Goal: Transaction & Acquisition: Purchase product/service

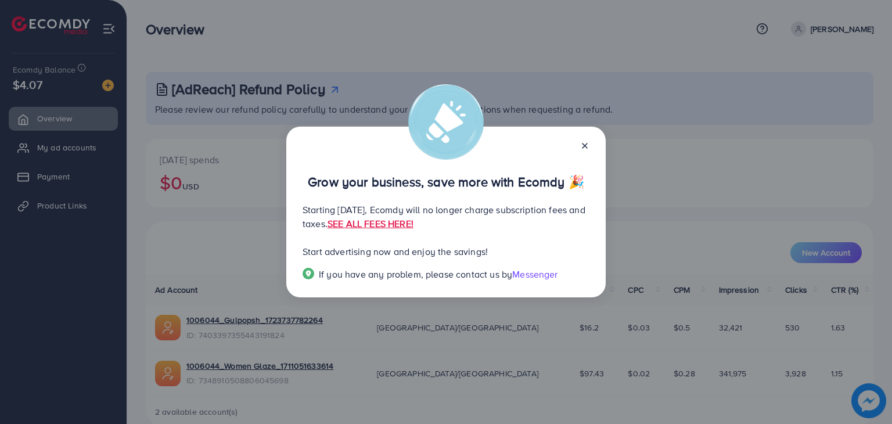
click at [586, 152] on div at bounding box center [580, 144] width 19 height 13
click at [578, 144] on div at bounding box center [580, 144] width 19 height 13
click at [592, 143] on div "Grow your business, save more with Ecomdy 🎉 Starting [DATE], Ecomdy will no lon…" at bounding box center [445, 212] width 319 height 171
click at [585, 147] on icon at bounding box center [584, 145] width 9 height 9
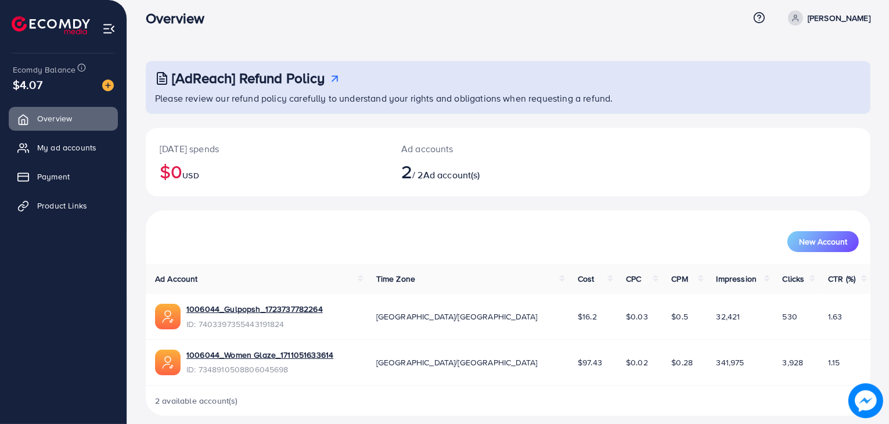
scroll to position [12, 0]
click at [199, 177] on span "USD" at bounding box center [190, 175] width 16 height 12
click at [62, 77] on div "$4.07" at bounding box center [63, 84] width 101 height 17
click at [77, 185] on link "Payment" at bounding box center [63, 176] width 109 height 23
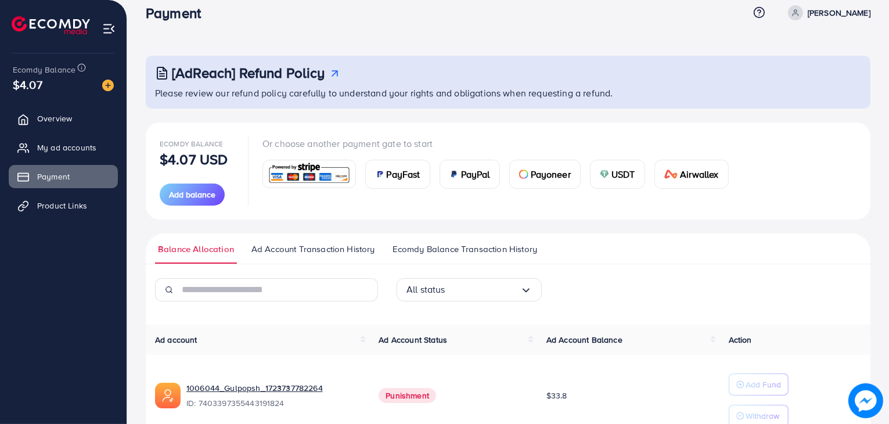
scroll to position [12, 0]
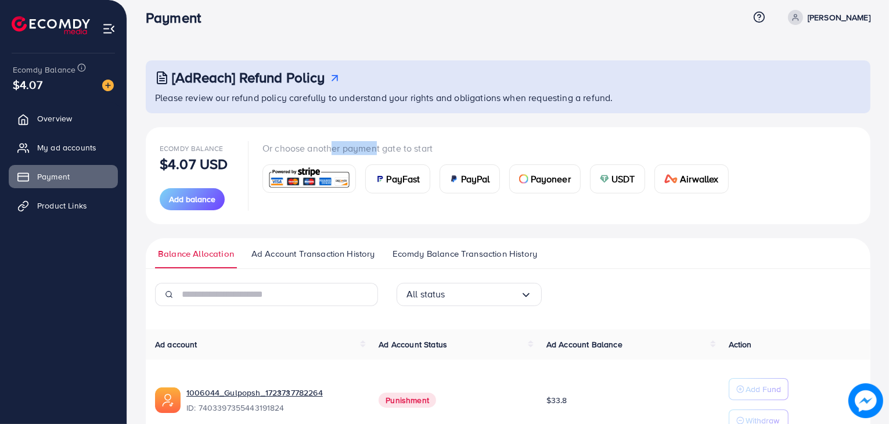
drag, startPoint x: 329, startPoint y: 142, endPoint x: 370, endPoint y: 142, distance: 41.2
click at [370, 142] on p "Or choose another payment gate to start" at bounding box center [500, 148] width 476 height 14
click at [318, 135] on div "Ecomdy Balance $4.07 USD Add balance Or choose another payment gate to start Pa…" at bounding box center [508, 175] width 725 height 97
click at [534, 181] on span "Payoneer" at bounding box center [551, 179] width 40 height 14
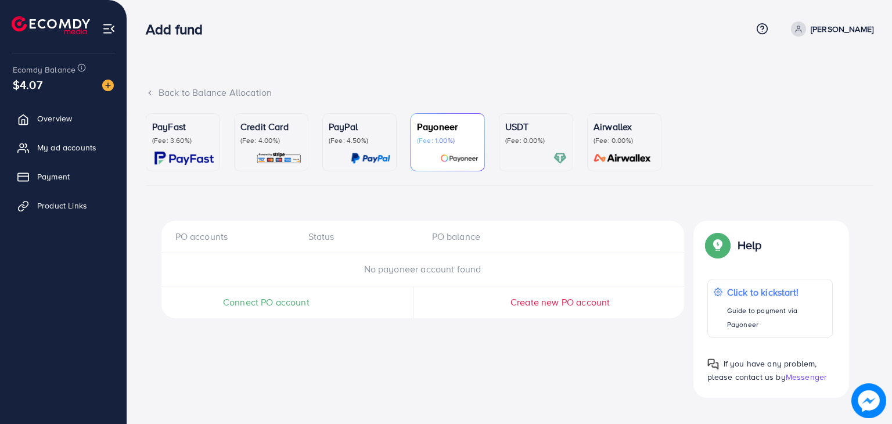
click at [156, 96] on div "Back to Balance Allocation" at bounding box center [510, 92] width 728 height 13
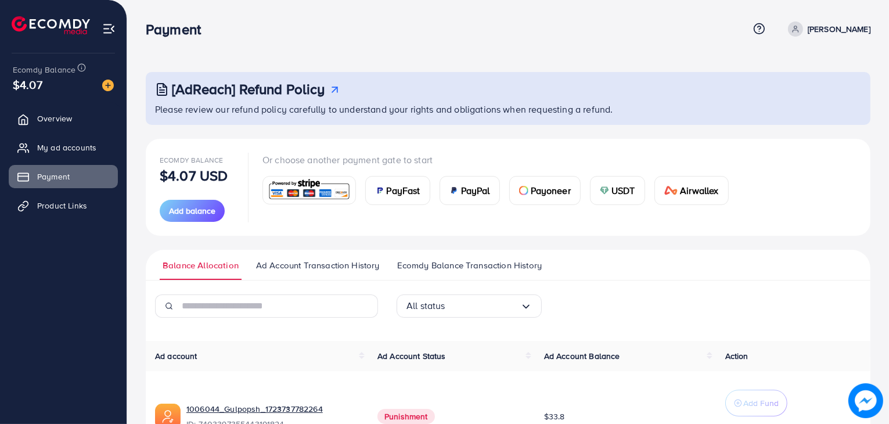
click at [206, 177] on p "$4.07 USD" at bounding box center [194, 175] width 68 height 14
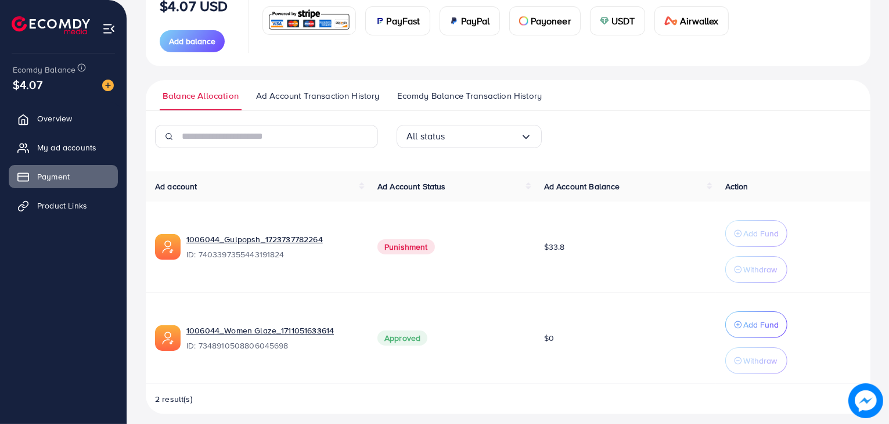
scroll to position [177, 0]
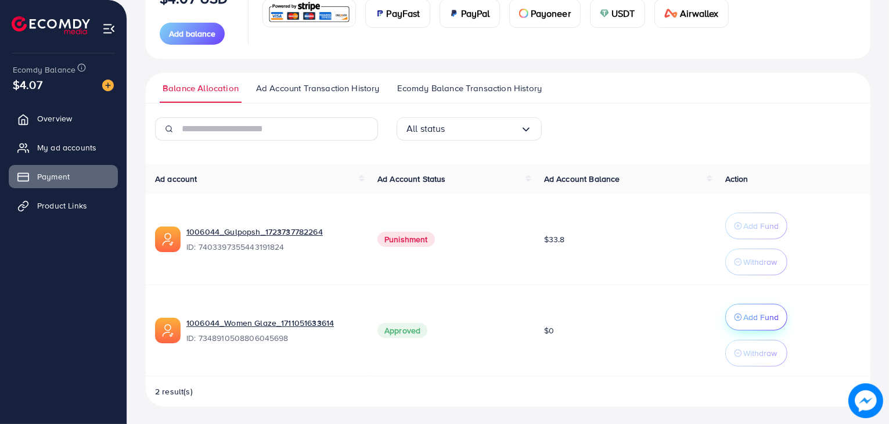
click at [751, 314] on p "Add Fund" at bounding box center [760, 317] width 35 height 14
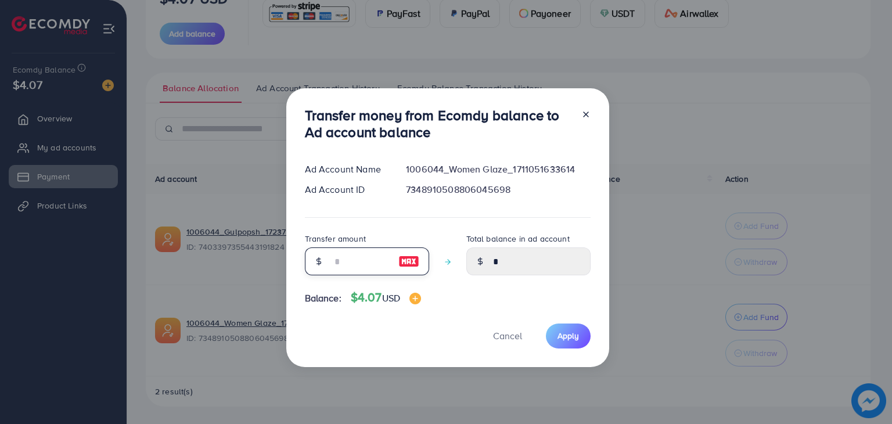
click at [333, 260] on input "number" at bounding box center [361, 261] width 58 height 28
type input "*"
type input "****"
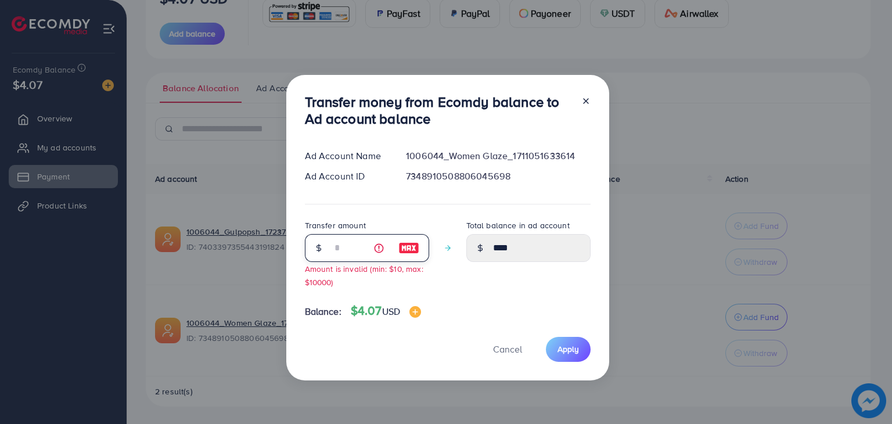
type input "*"
click at [566, 350] on span "Apply" at bounding box center [568, 349] width 21 height 12
click at [519, 321] on div "Balance: $4.07 USD" at bounding box center [448, 313] width 286 height 19
click at [342, 260] on input "*" at bounding box center [361, 248] width 58 height 28
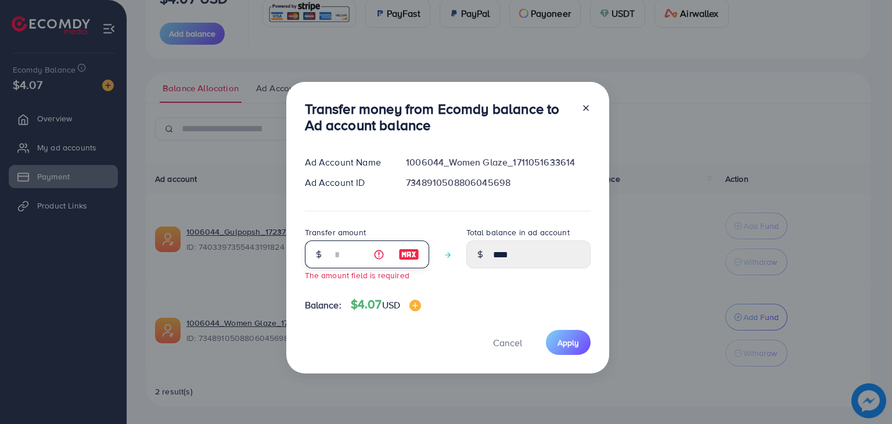
type input "****"
click at [344, 261] on input "number" at bounding box center [361, 254] width 58 height 28
type input "*"
type input "****"
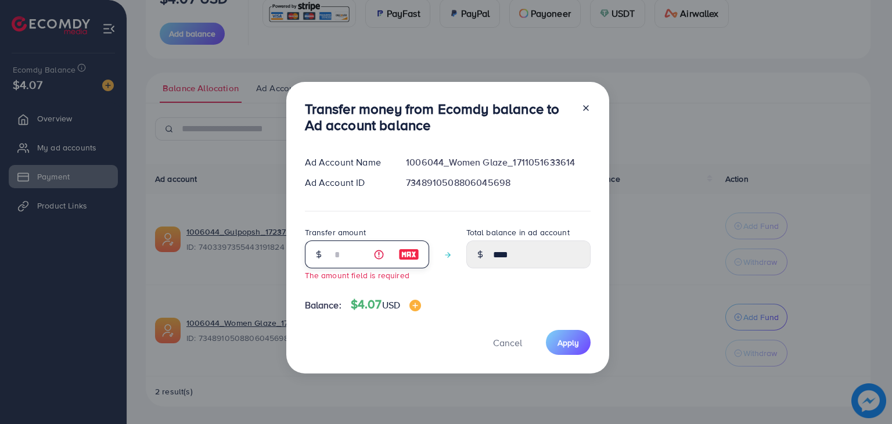
type input "*"
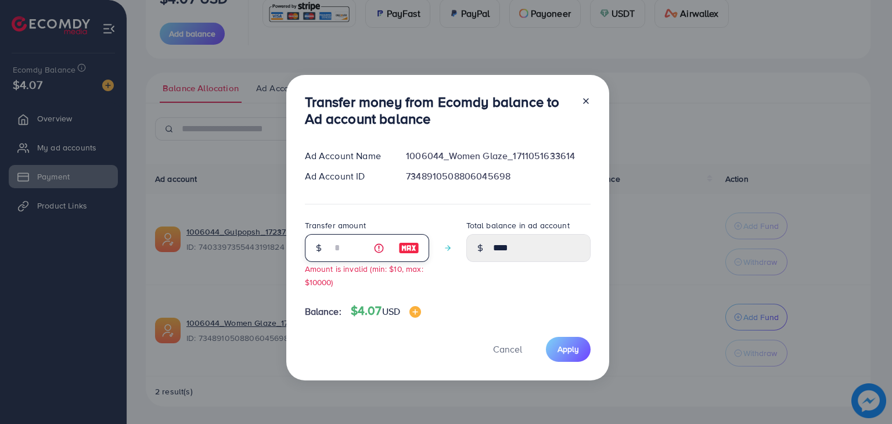
type input "****"
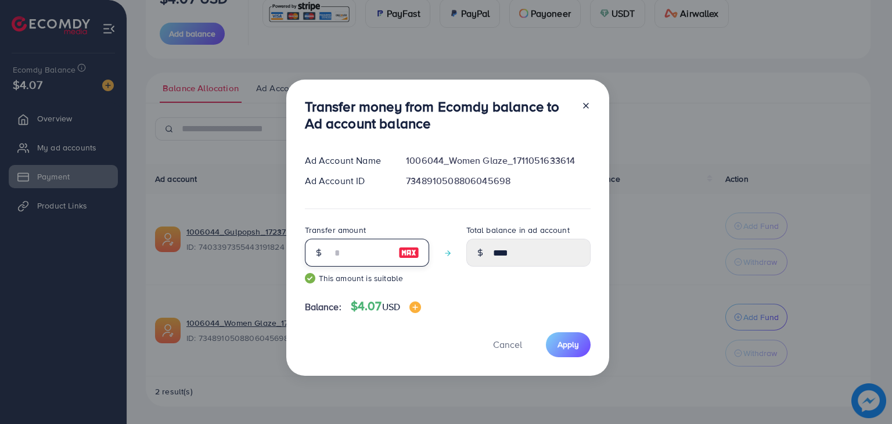
type input "*"
type input "****"
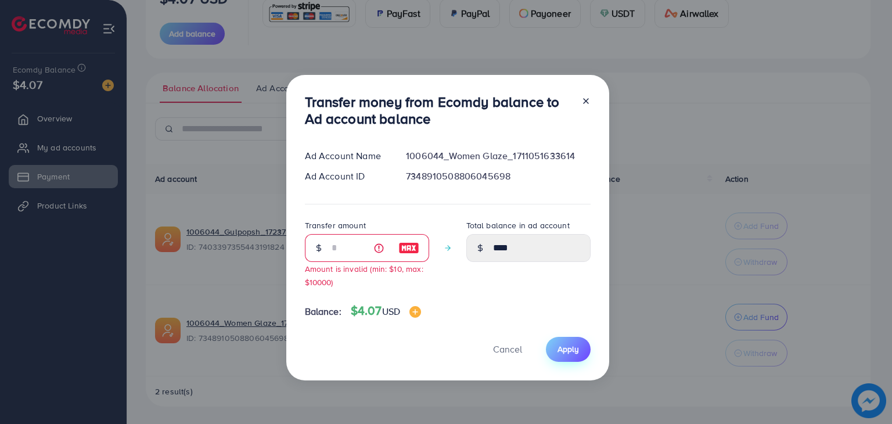
click at [566, 353] on span "Apply" at bounding box center [568, 349] width 21 height 12
click at [585, 98] on icon at bounding box center [585, 100] width 9 height 9
type input "*"
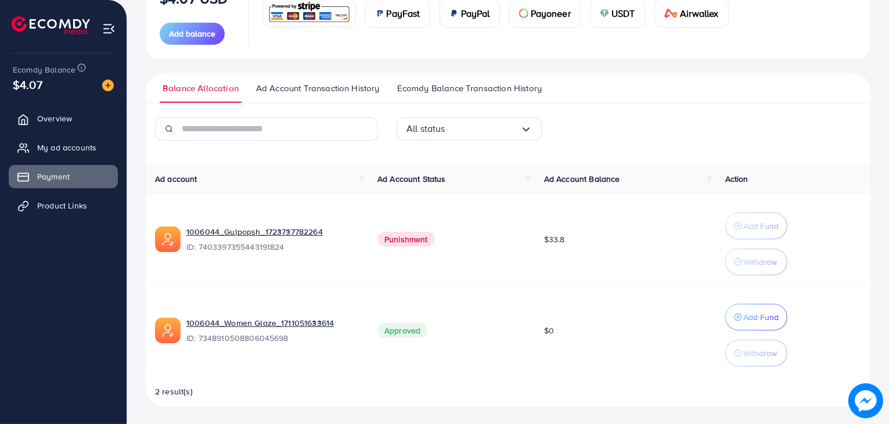
scroll to position [0, 0]
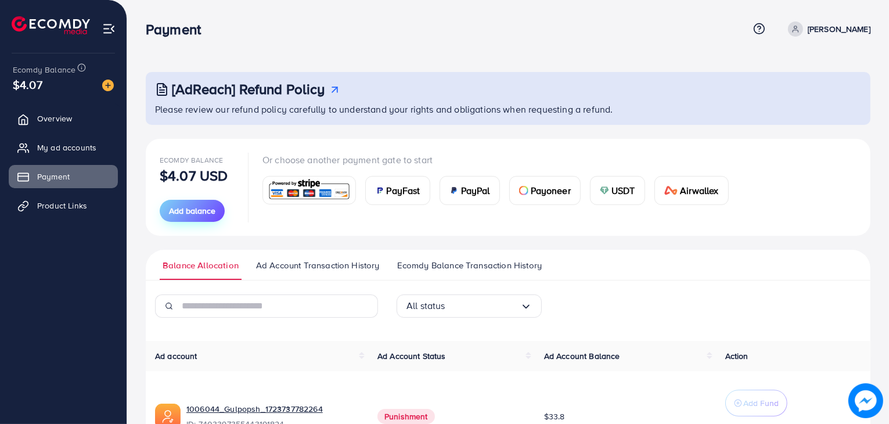
click at [207, 214] on span "Add balance" at bounding box center [192, 211] width 46 height 12
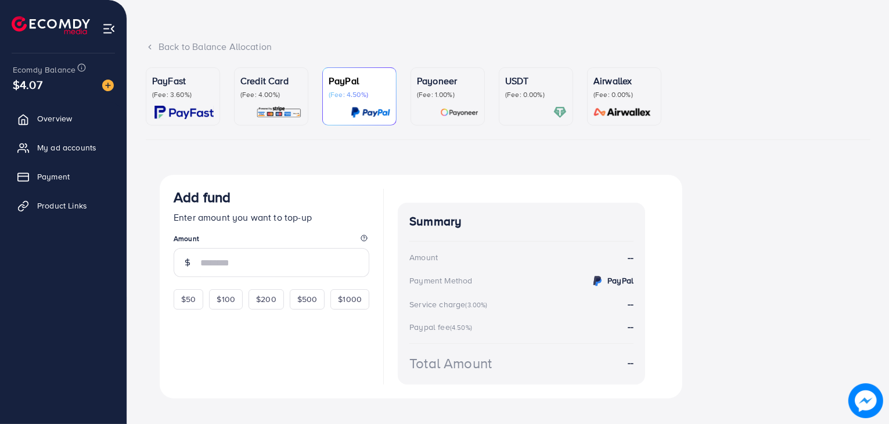
scroll to position [63, 0]
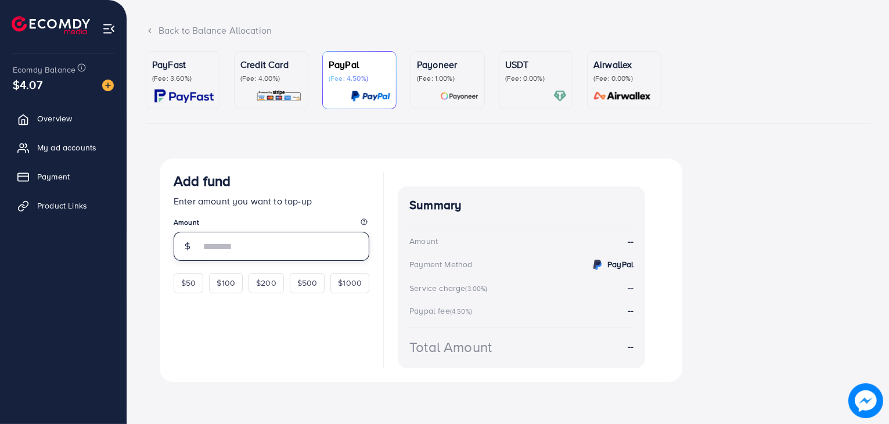
click at [236, 244] on input "number" at bounding box center [284, 246] width 169 height 29
click at [276, 69] on p "Credit Card" at bounding box center [271, 64] width 62 height 14
